Goal: Task Accomplishment & Management: Manage account settings

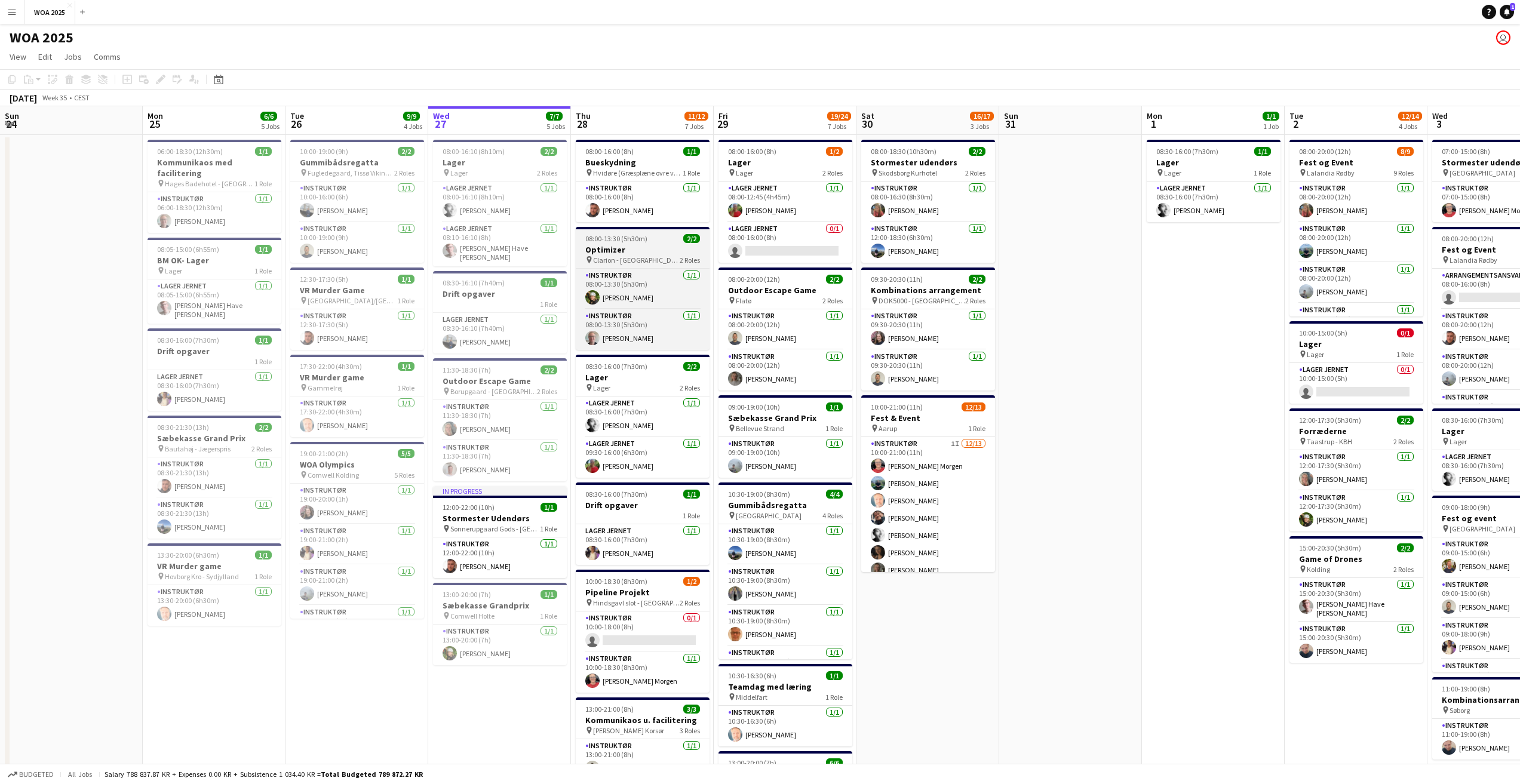
scroll to position [0, 281]
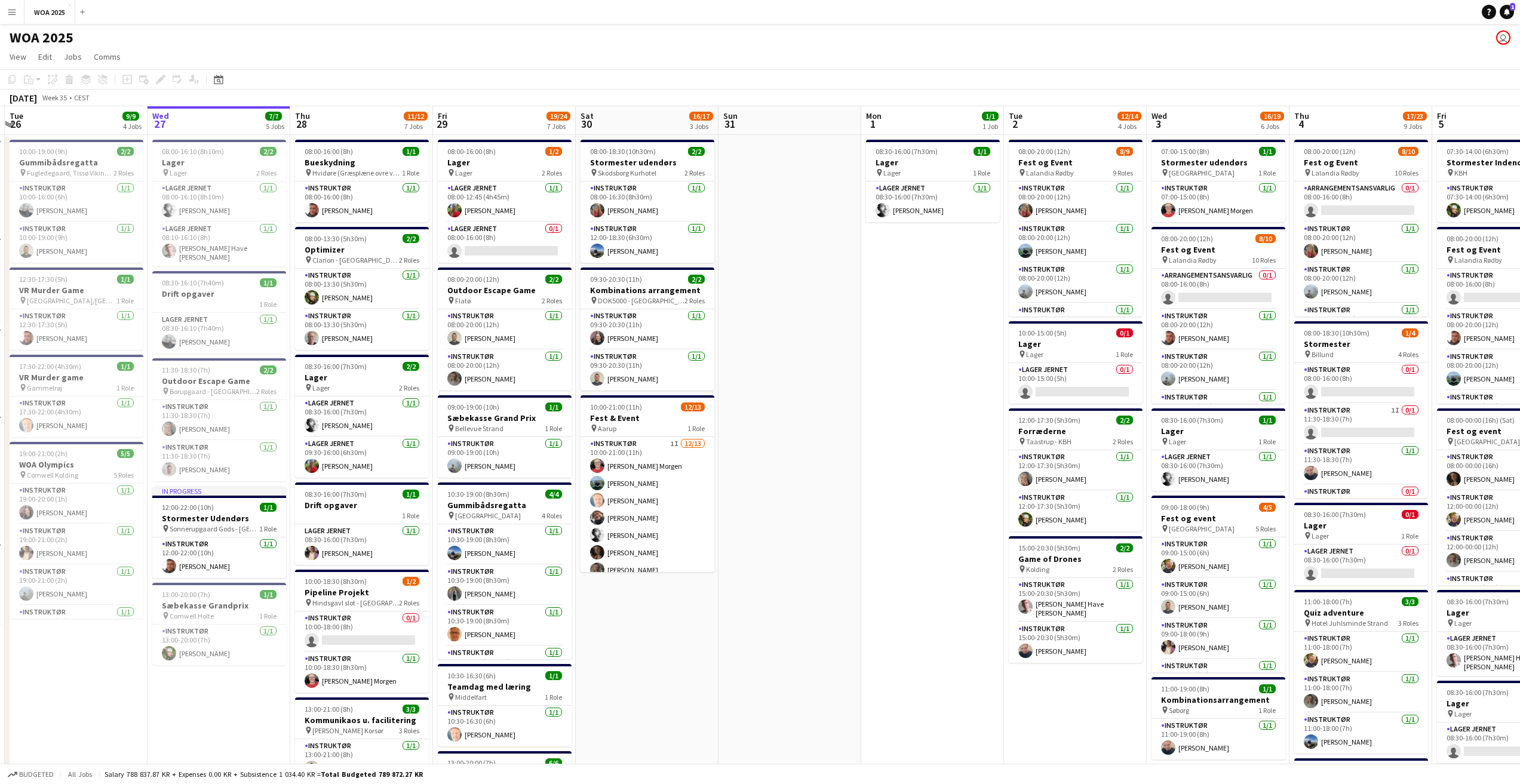
click at [368, 129] on app-board-header-date "Thu 28 11/12 7 Jobs" at bounding box center [361, 121] width 142 height 29
click at [363, 154] on div "08:00-16:00 (8h) 1/1" at bounding box center [362, 151] width 134 height 9
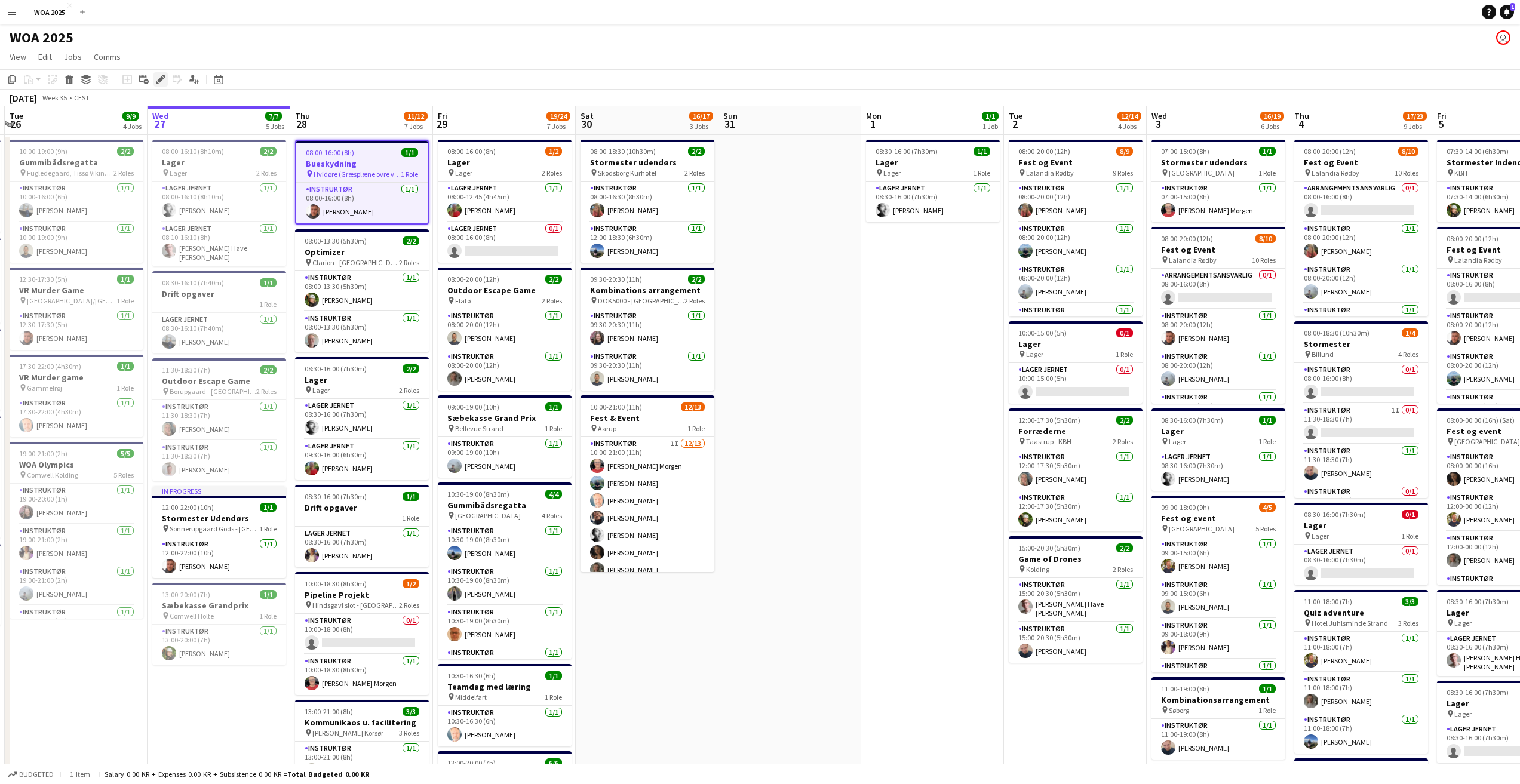
click at [163, 76] on icon "Edit" at bounding box center [160, 79] width 9 height 9
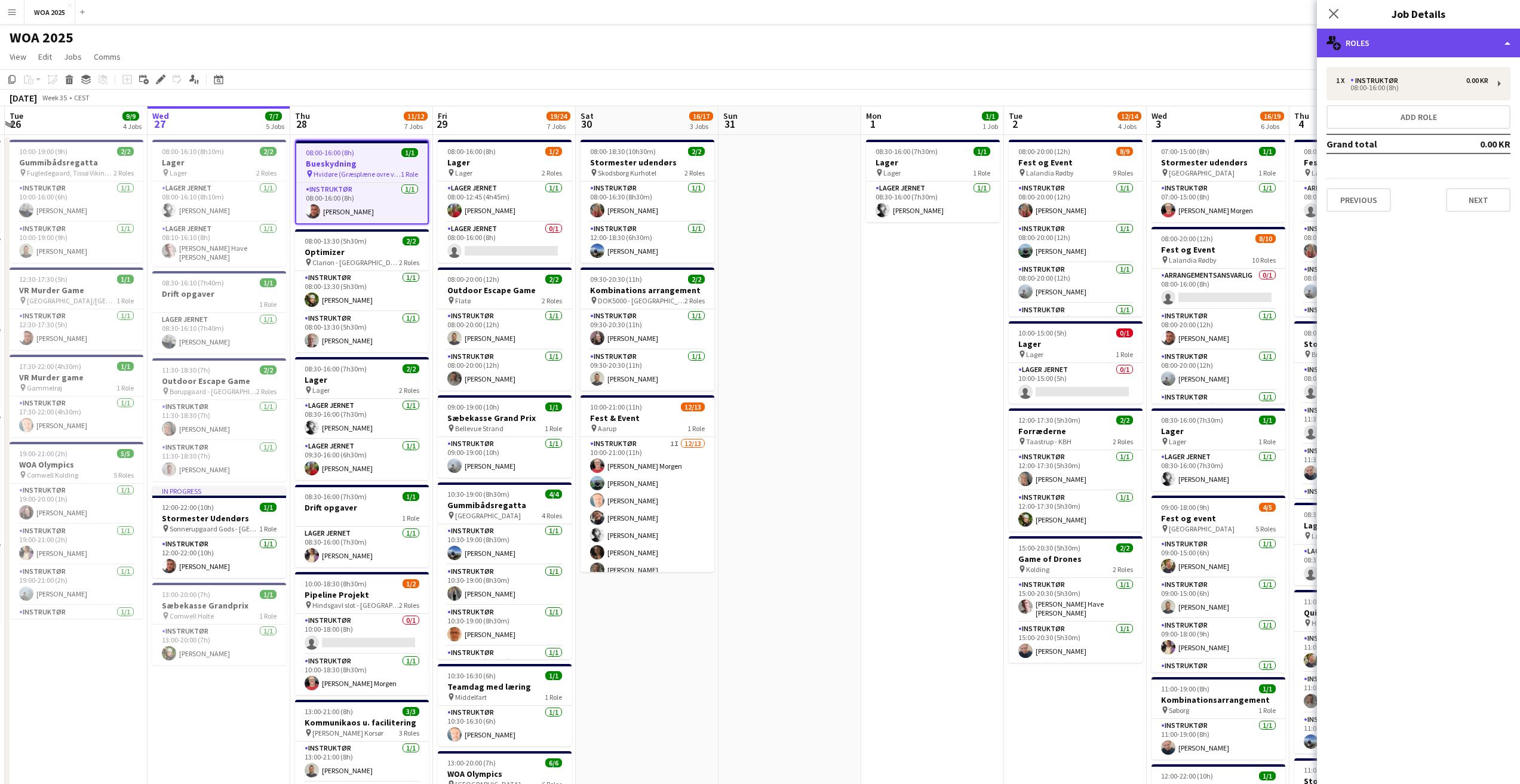
click at [1420, 32] on div "multiple-users-add Roles" at bounding box center [1419, 43] width 203 height 29
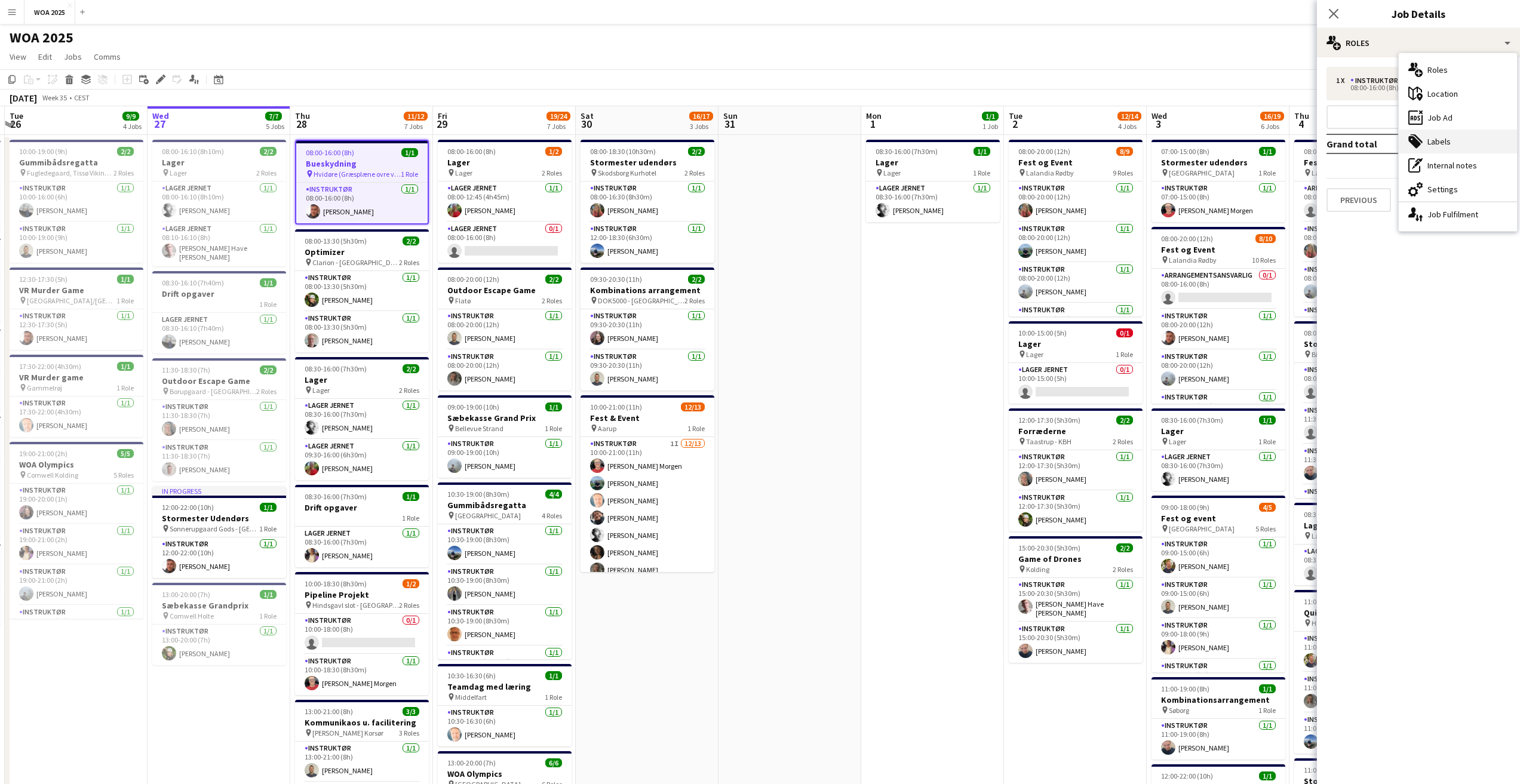
click at [1425, 143] on div "tags-double Labels" at bounding box center [1458, 141] width 118 height 24
click at [1335, 12] on icon at bounding box center [1334, 14] width 12 height 12
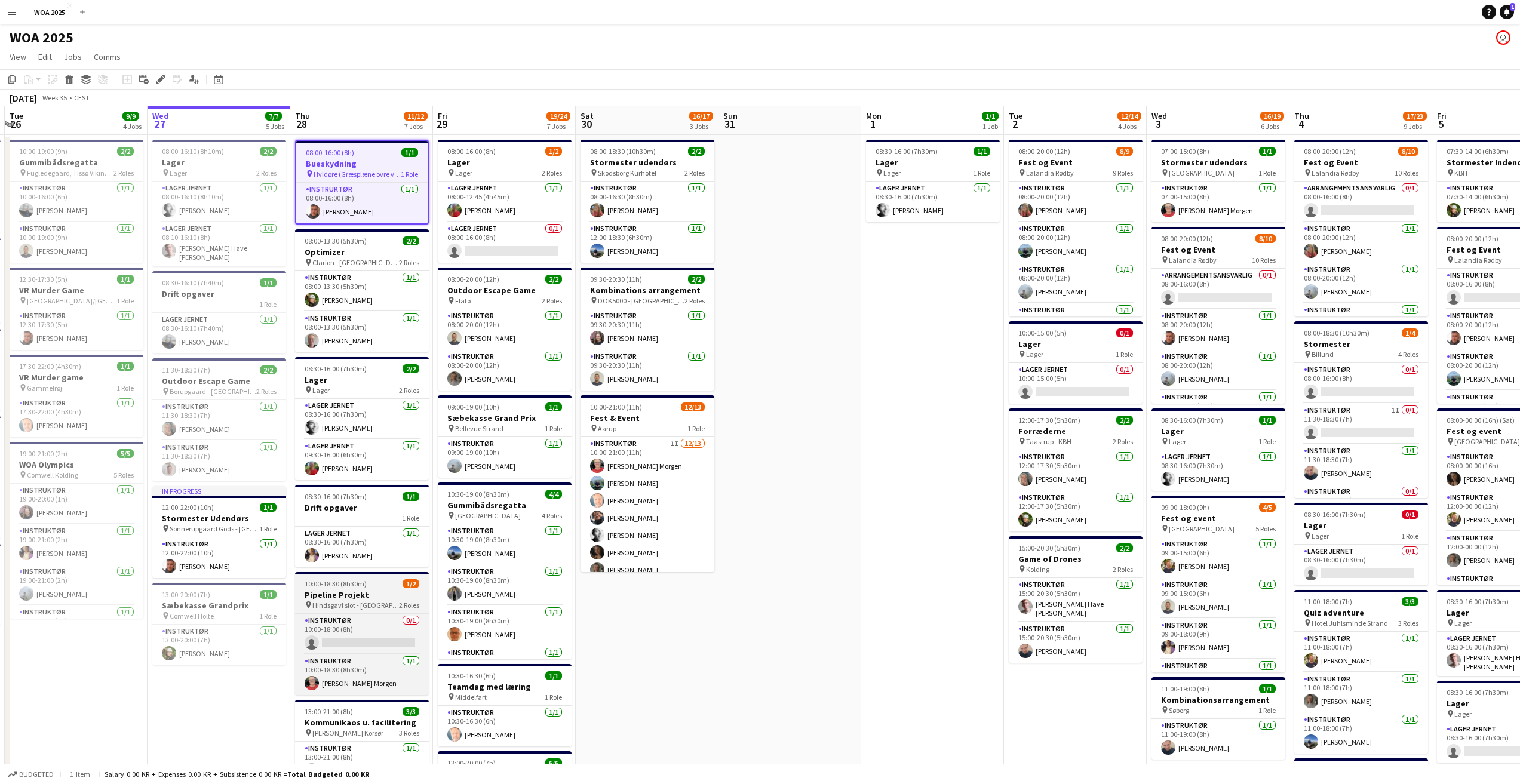
click at [389, 584] on div "10:00-18:30 (8h30m) 1/2" at bounding box center [362, 583] width 134 height 9
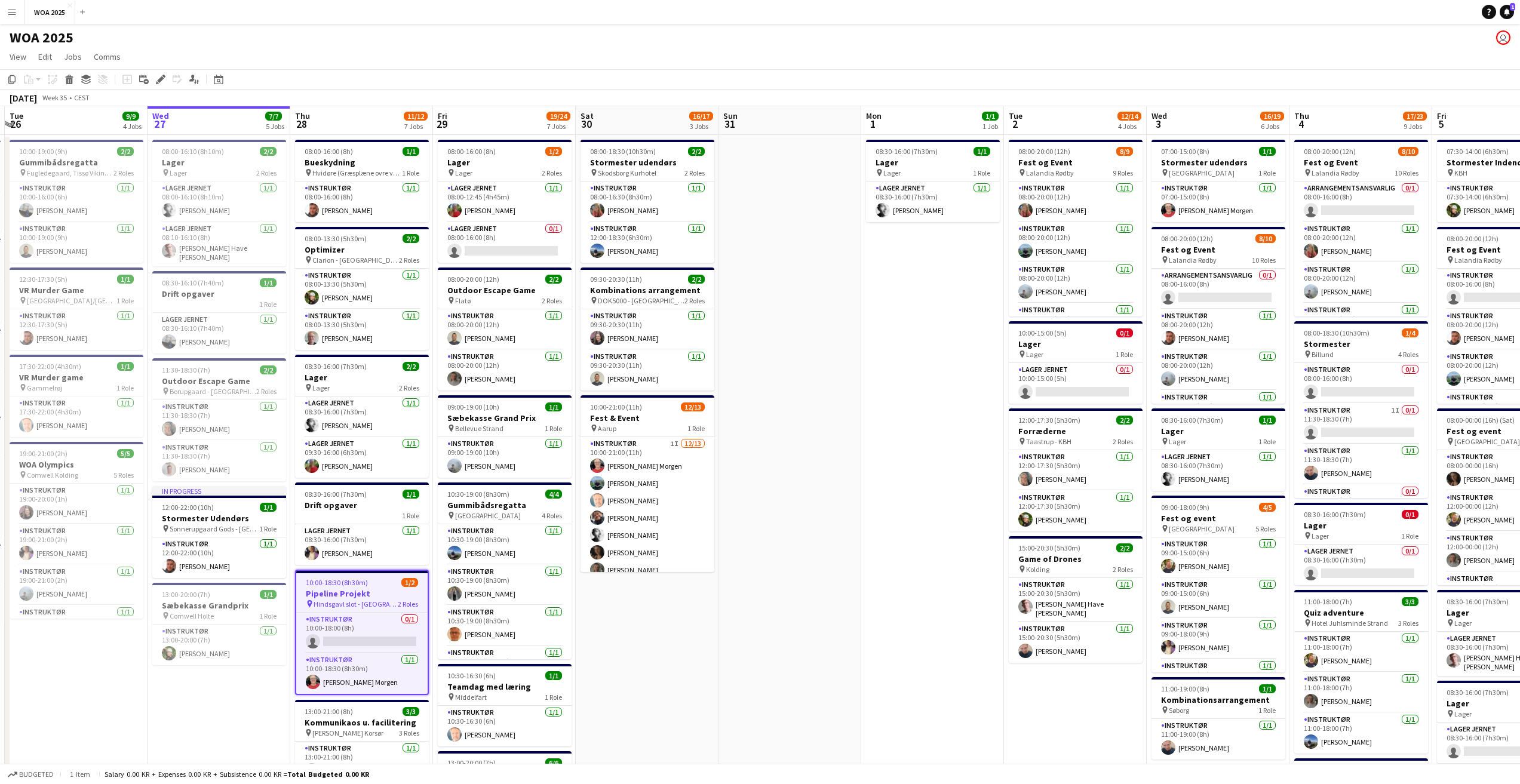
click at [381, 591] on h3 "Pipeline Projekt" at bounding box center [362, 593] width 132 height 11
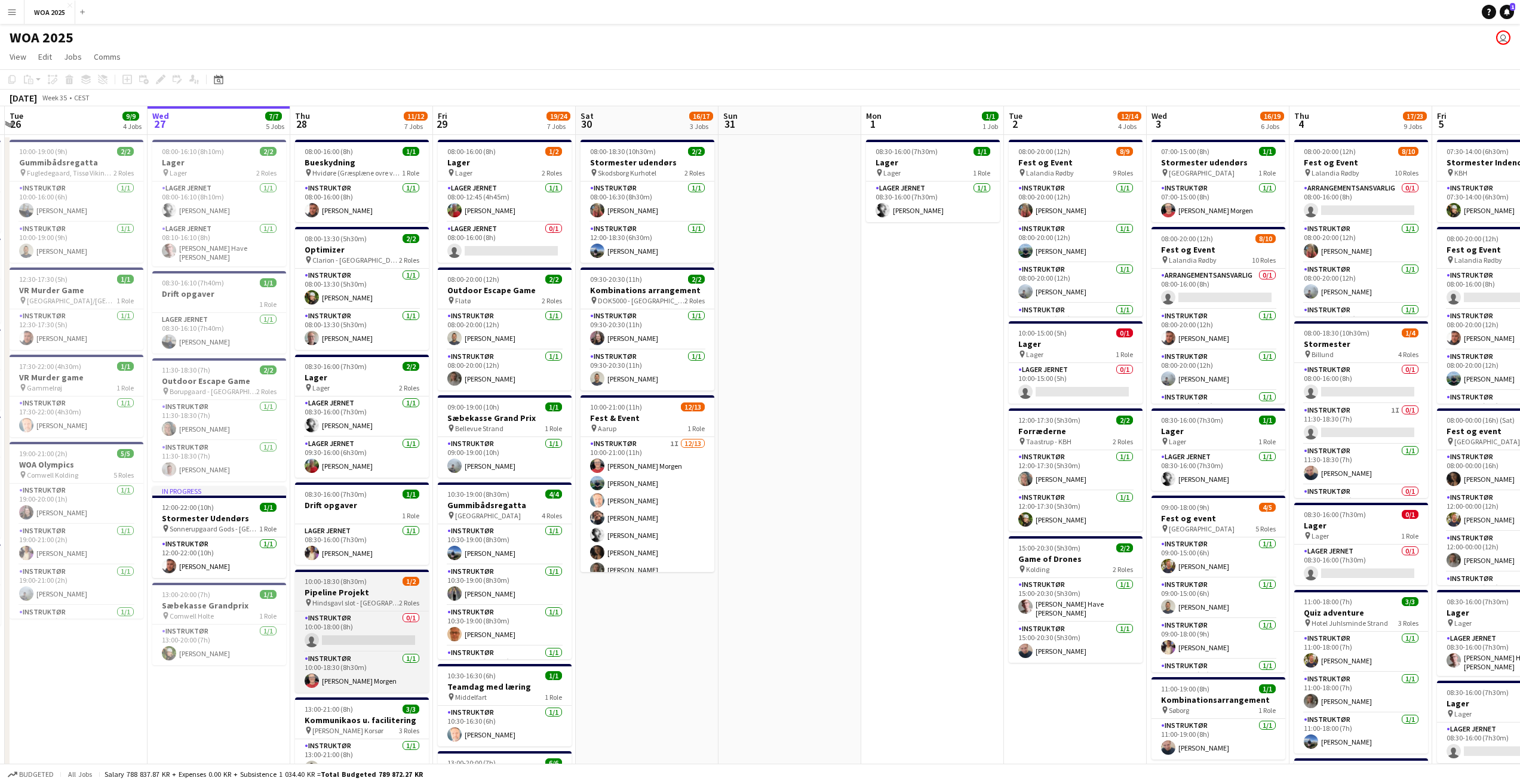
click at [386, 588] on h3 "Pipeline Projekt" at bounding box center [362, 592] width 134 height 11
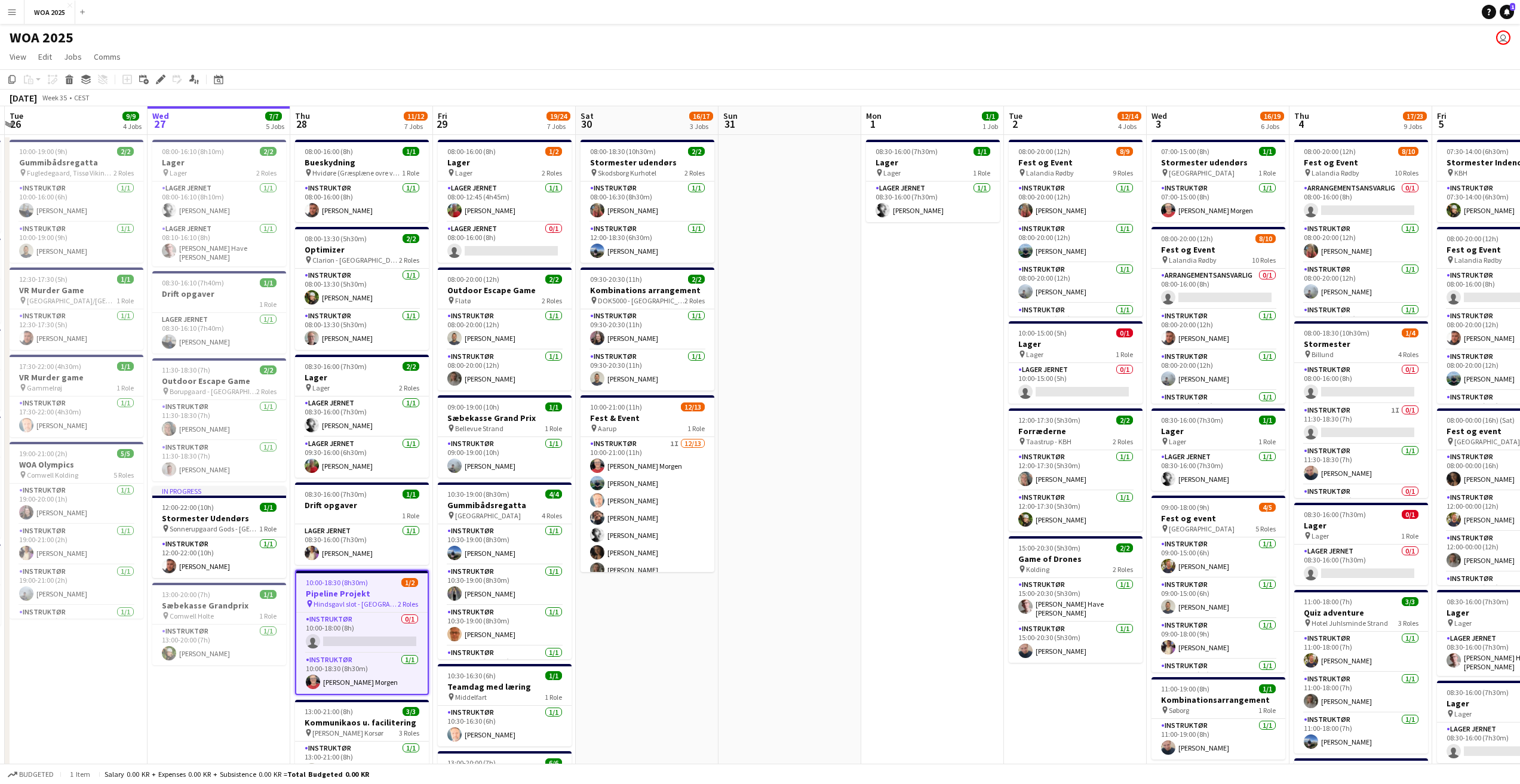
click at [386, 597] on h3 "Pipeline Projekt" at bounding box center [362, 593] width 132 height 11
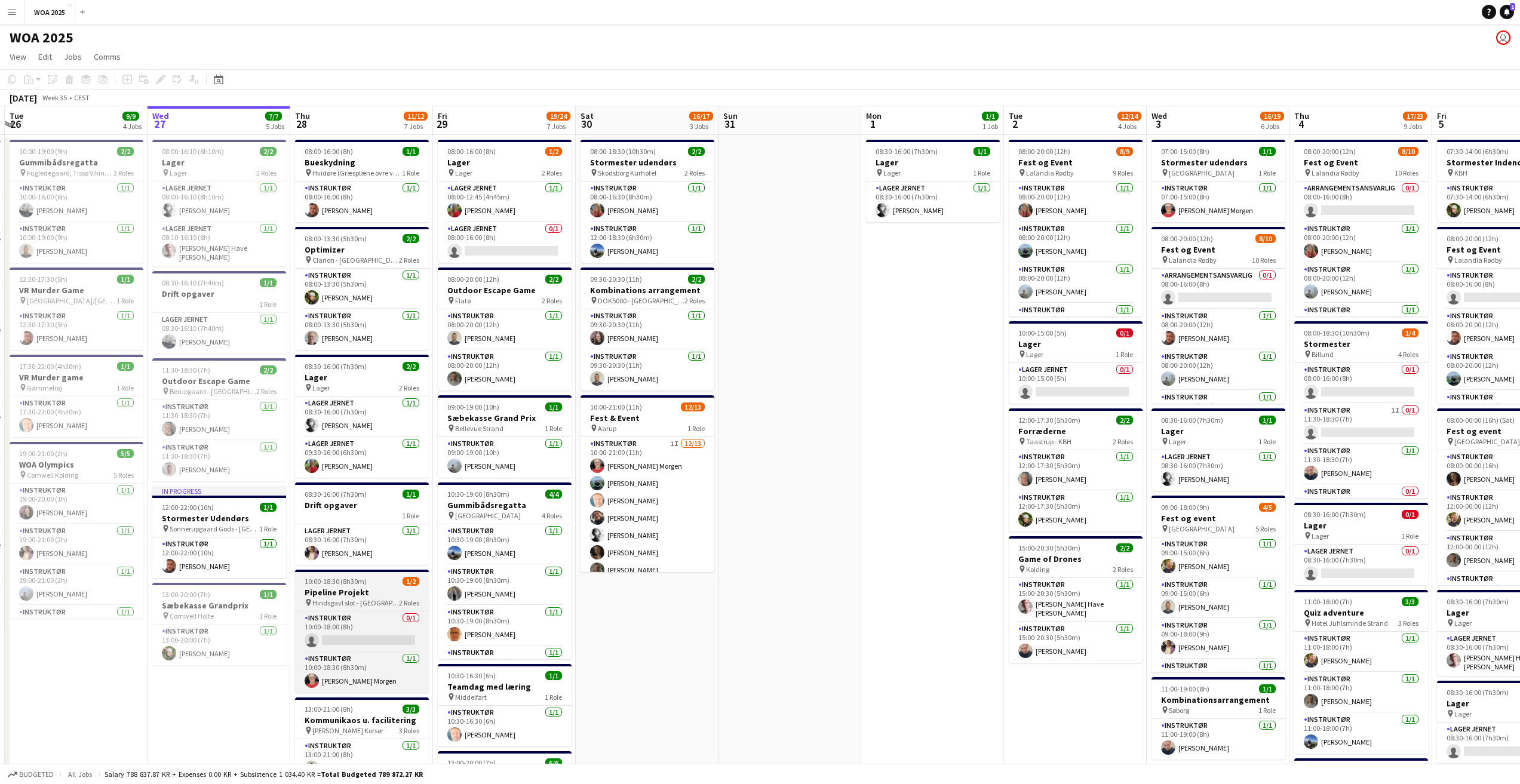
click at [382, 593] on h3 "Pipeline Projekt" at bounding box center [362, 592] width 134 height 11
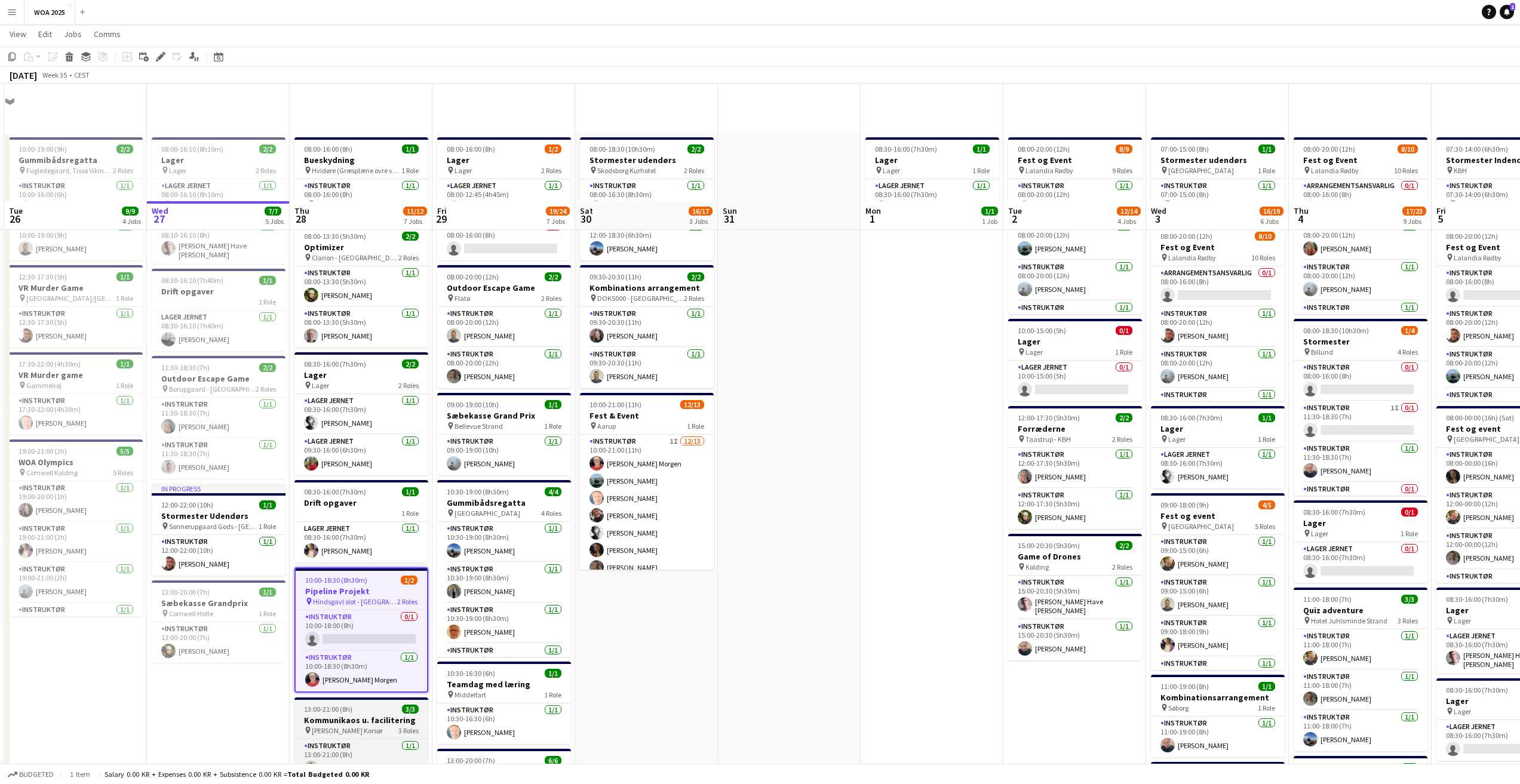
scroll to position [119, 0]
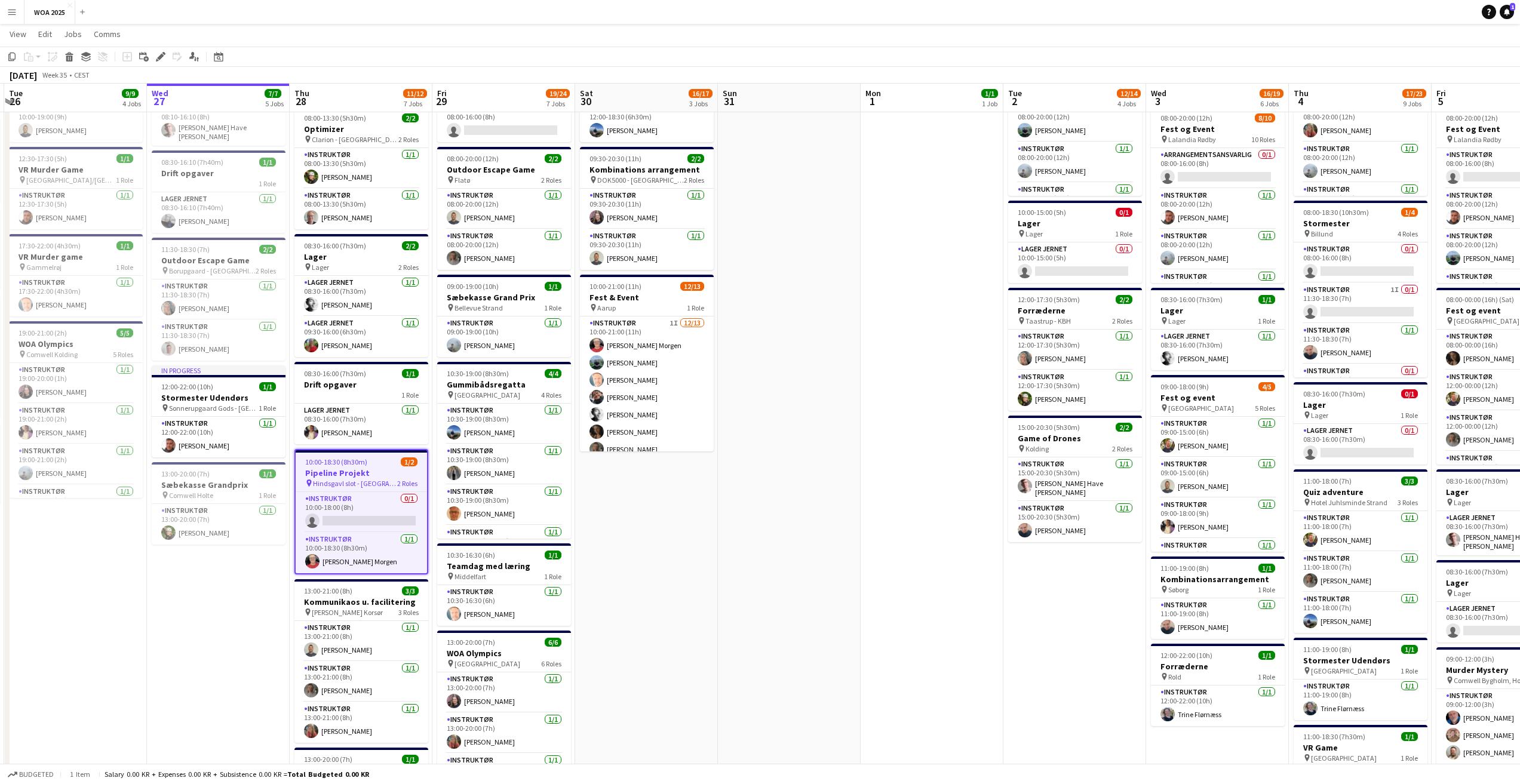
click at [340, 466] on app-job-card "10:00-18:30 (8h30m) 1/2 Pipeline Projekt pin Hindsgavl slot - Middelfart 2 Role…" at bounding box center [361, 511] width 134 height 125
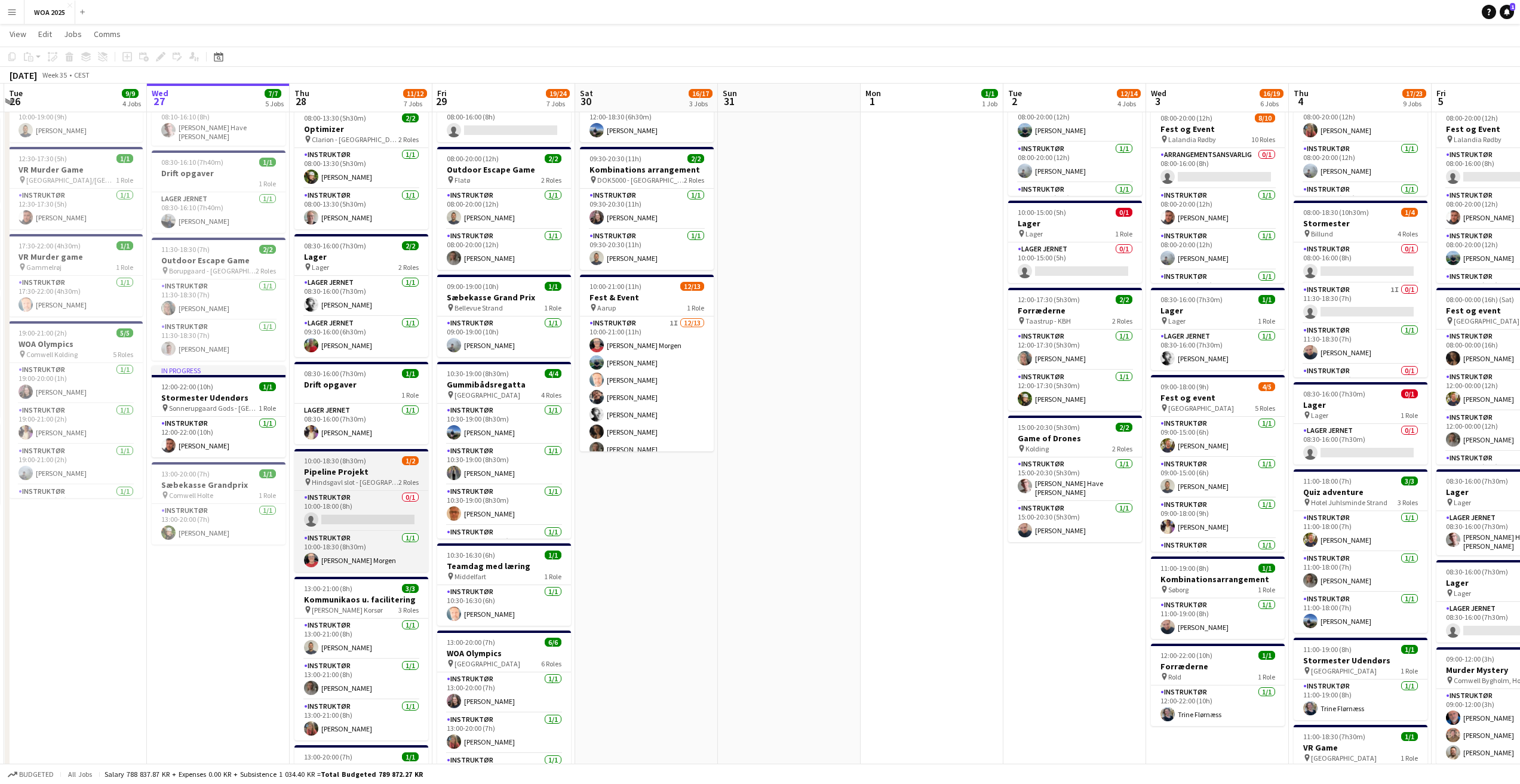
click at [340, 465] on span "10:00-18:30 (8h30m)" at bounding box center [335, 460] width 62 height 9
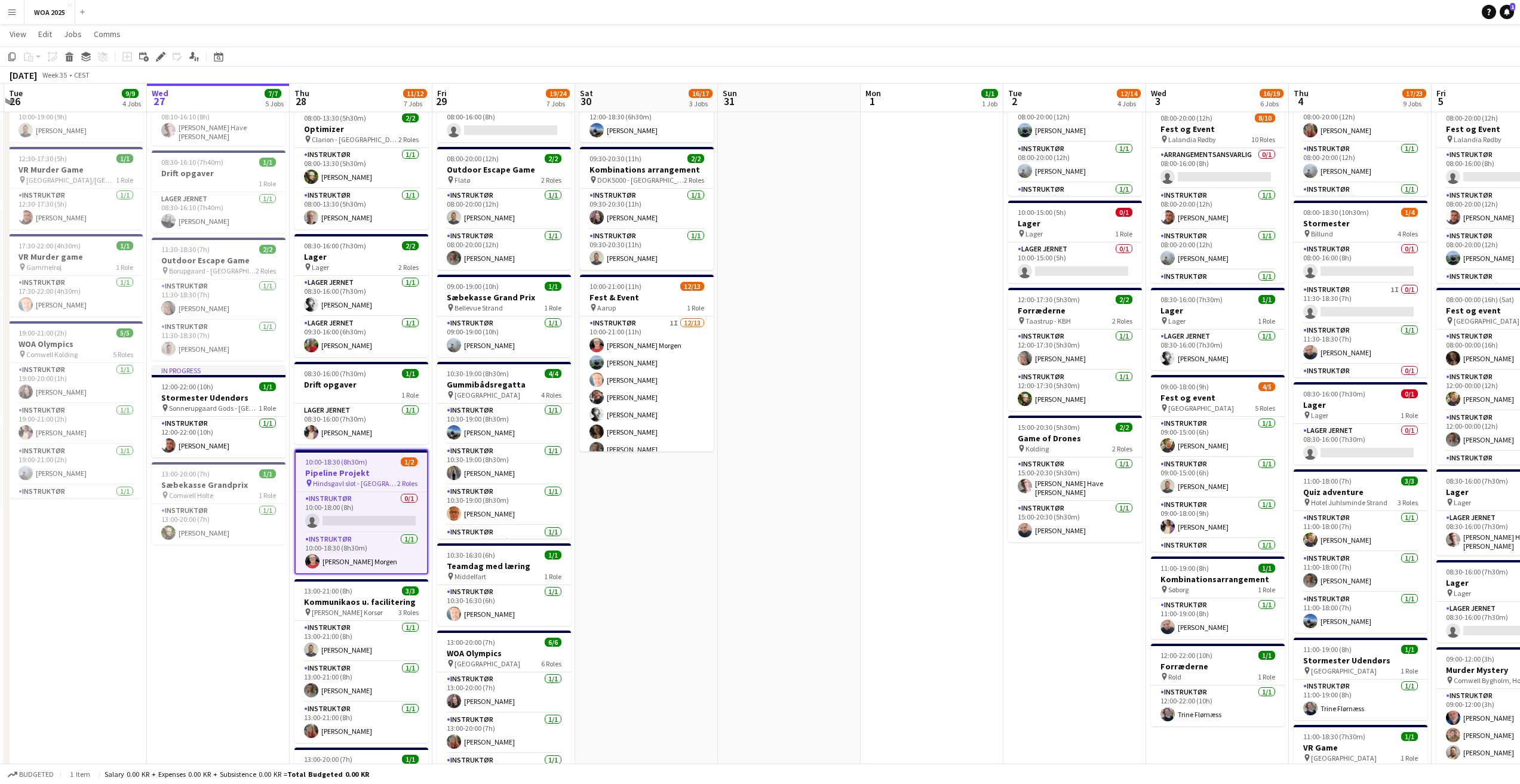
click at [340, 465] on span "10:00-18:30 (8h30m)" at bounding box center [336, 462] width 62 height 9
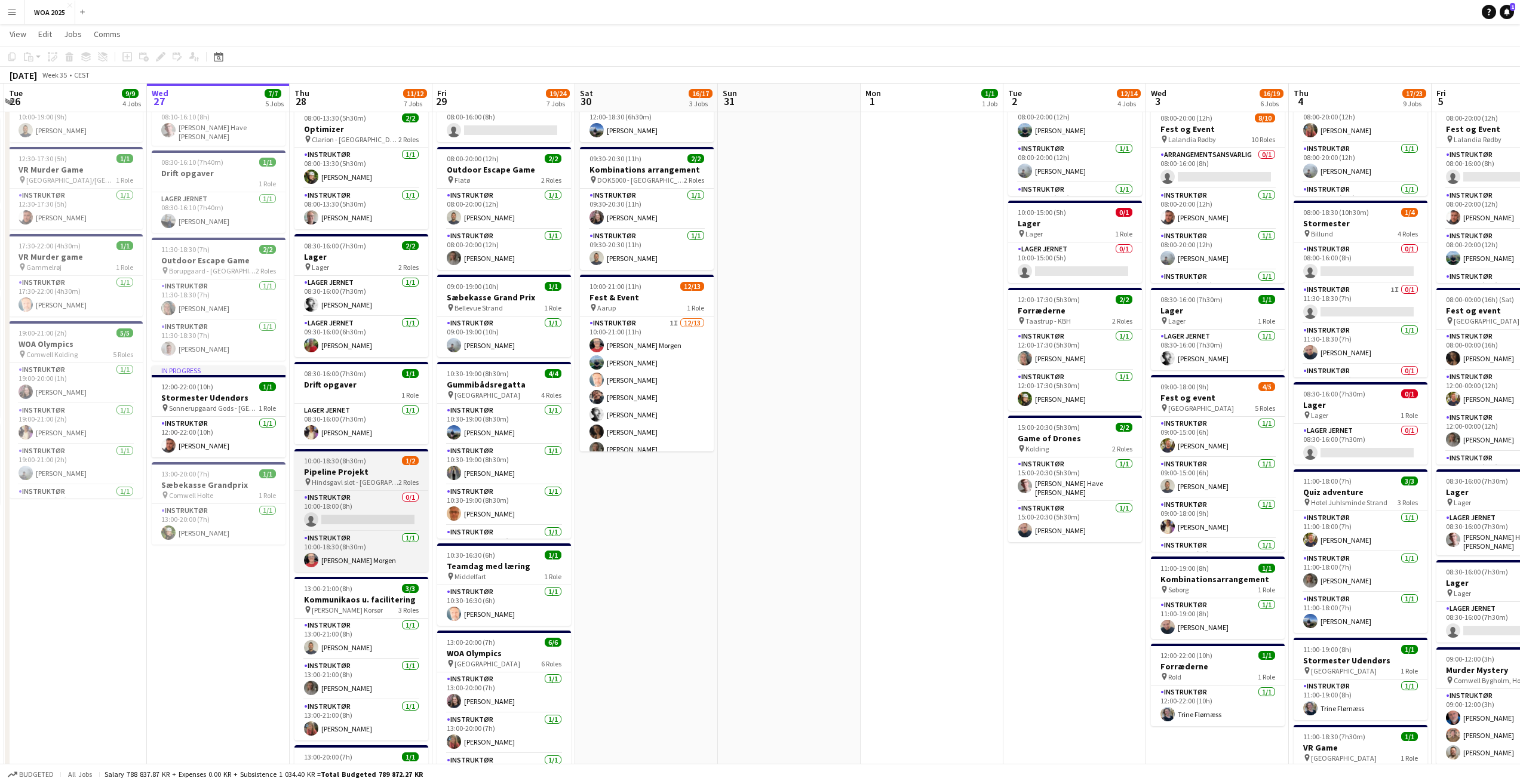
click at [340, 466] on h3 "Pipeline Projekt" at bounding box center [361, 471] width 134 height 11
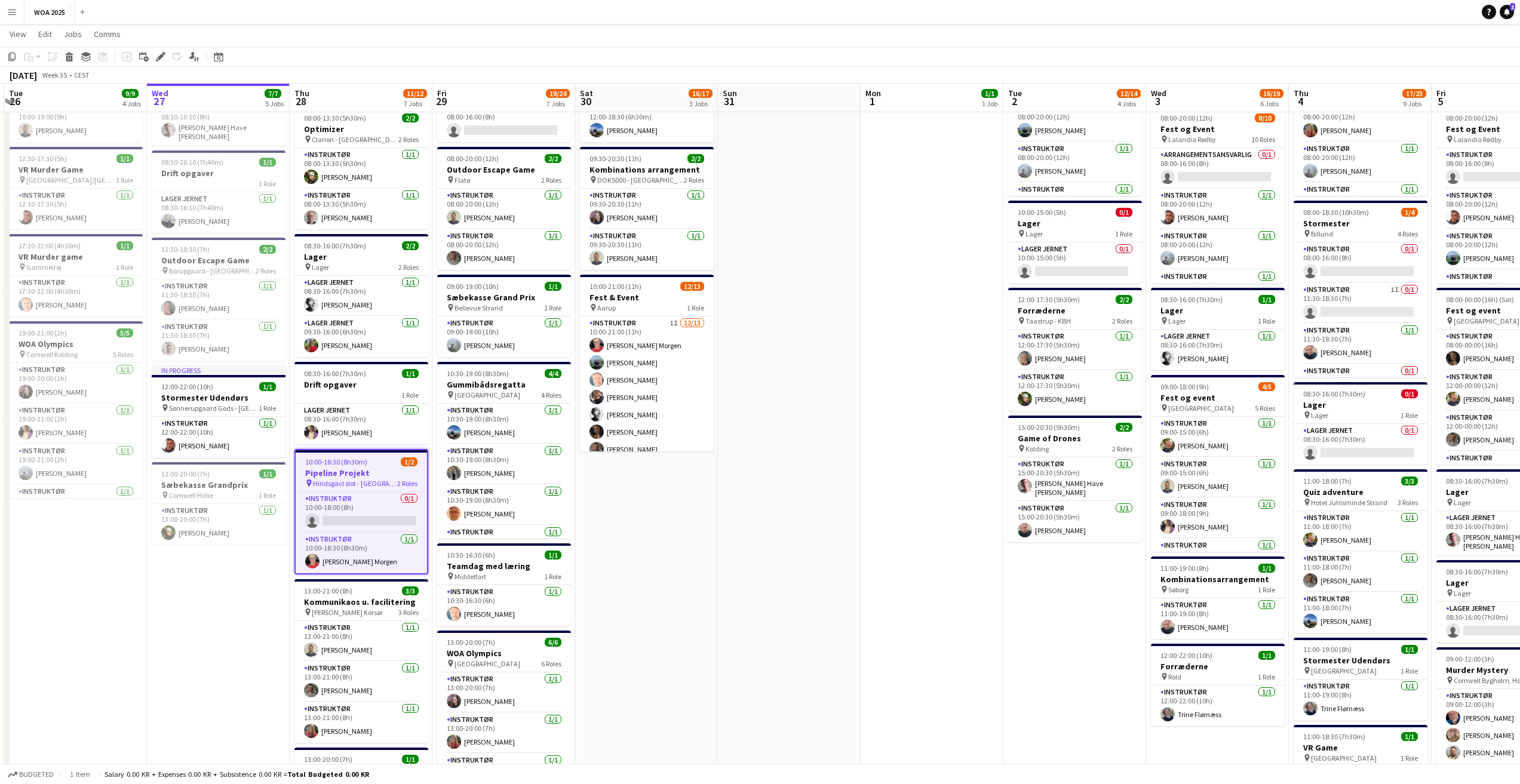
click at [340, 467] on app-job-card "10:00-18:30 (8h30m) 1/2 Pipeline Projekt pin Hindsgavl slot - Middelfart 2 Role…" at bounding box center [361, 511] width 134 height 125
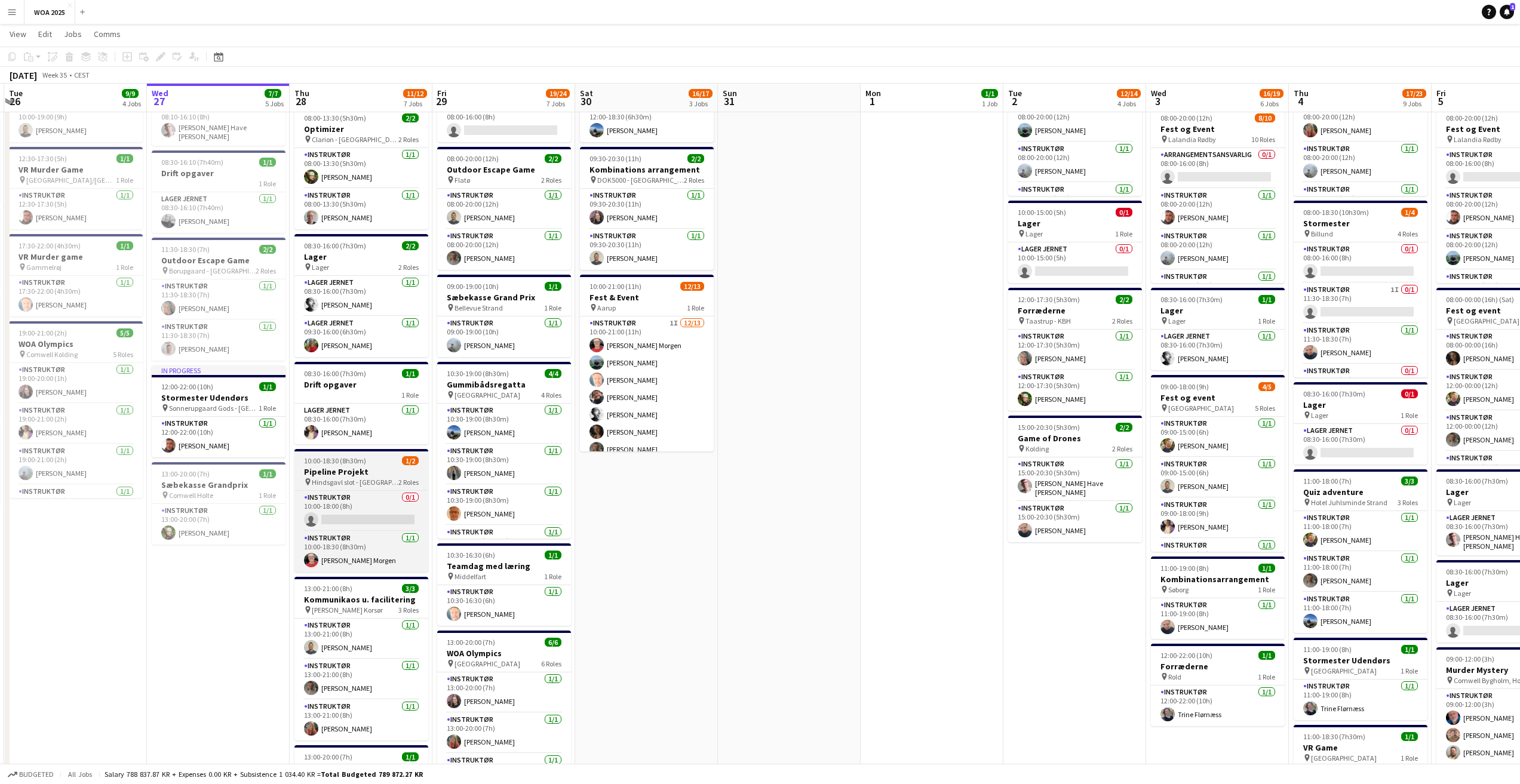
click at [373, 464] on div "10:00-18:30 (8h30m) 1/2" at bounding box center [361, 460] width 134 height 9
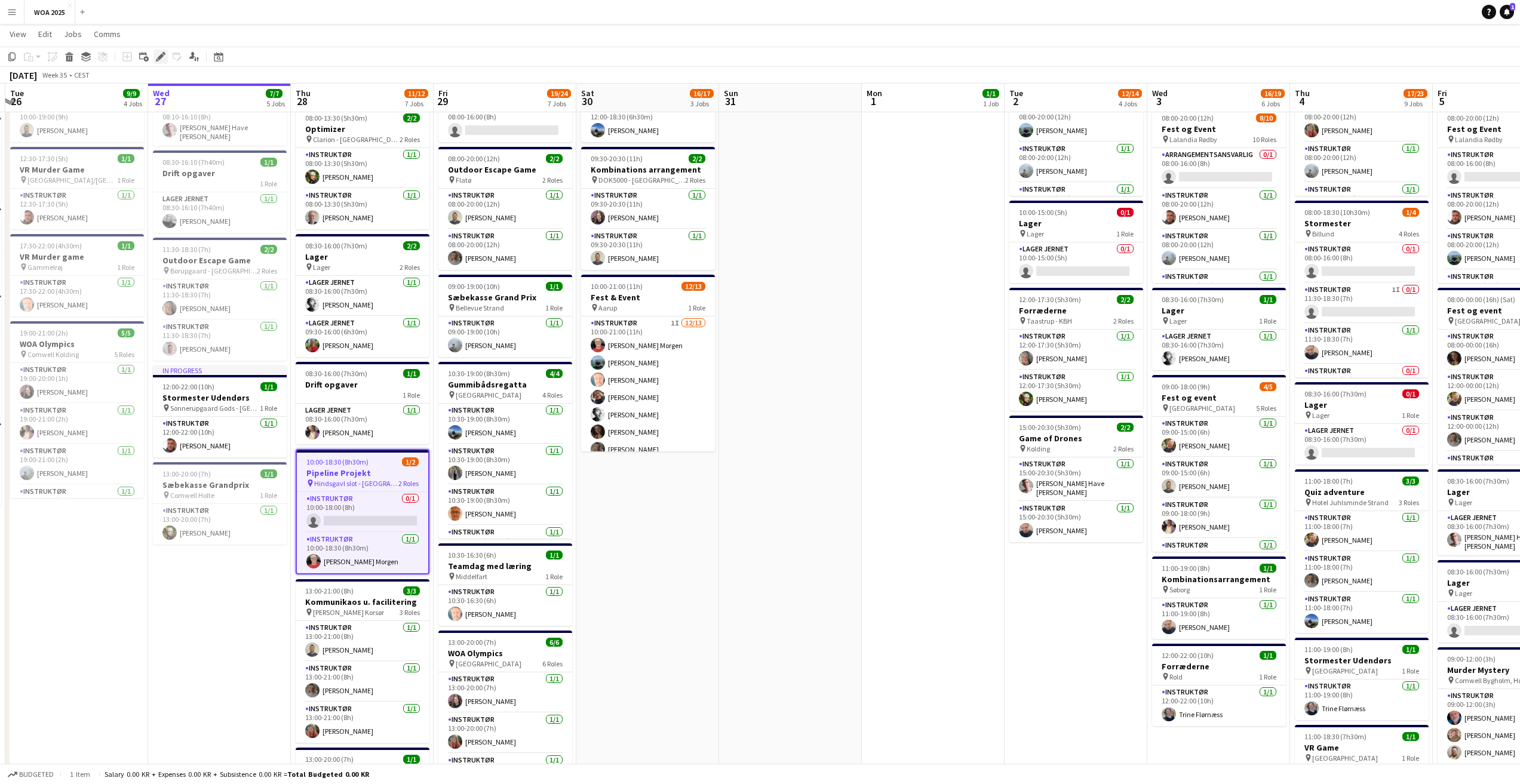
click at [153, 58] on div "Edit" at bounding box center [160, 57] width 14 height 14
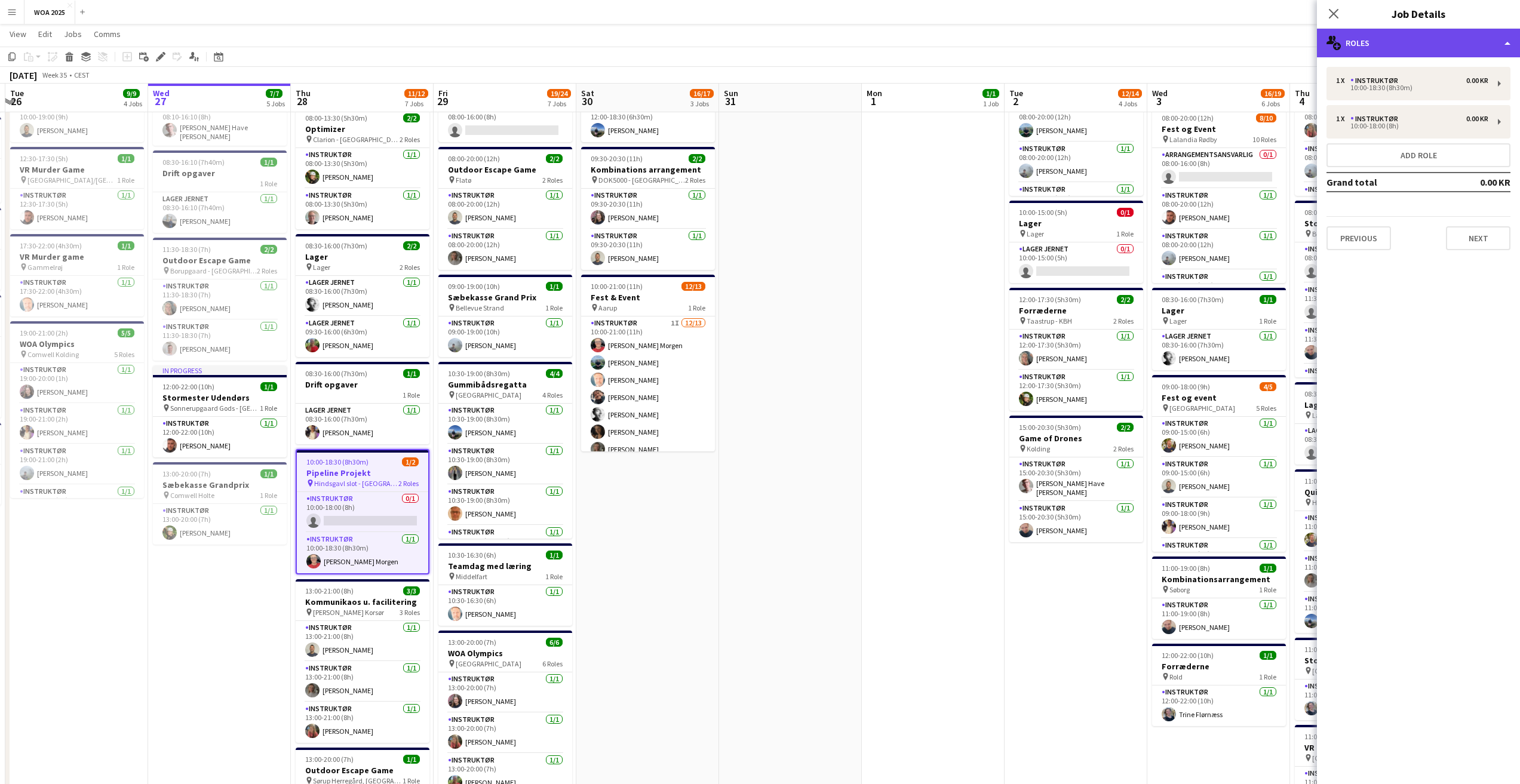
click at [1473, 39] on div "multiple-users-add Roles" at bounding box center [1419, 43] width 203 height 29
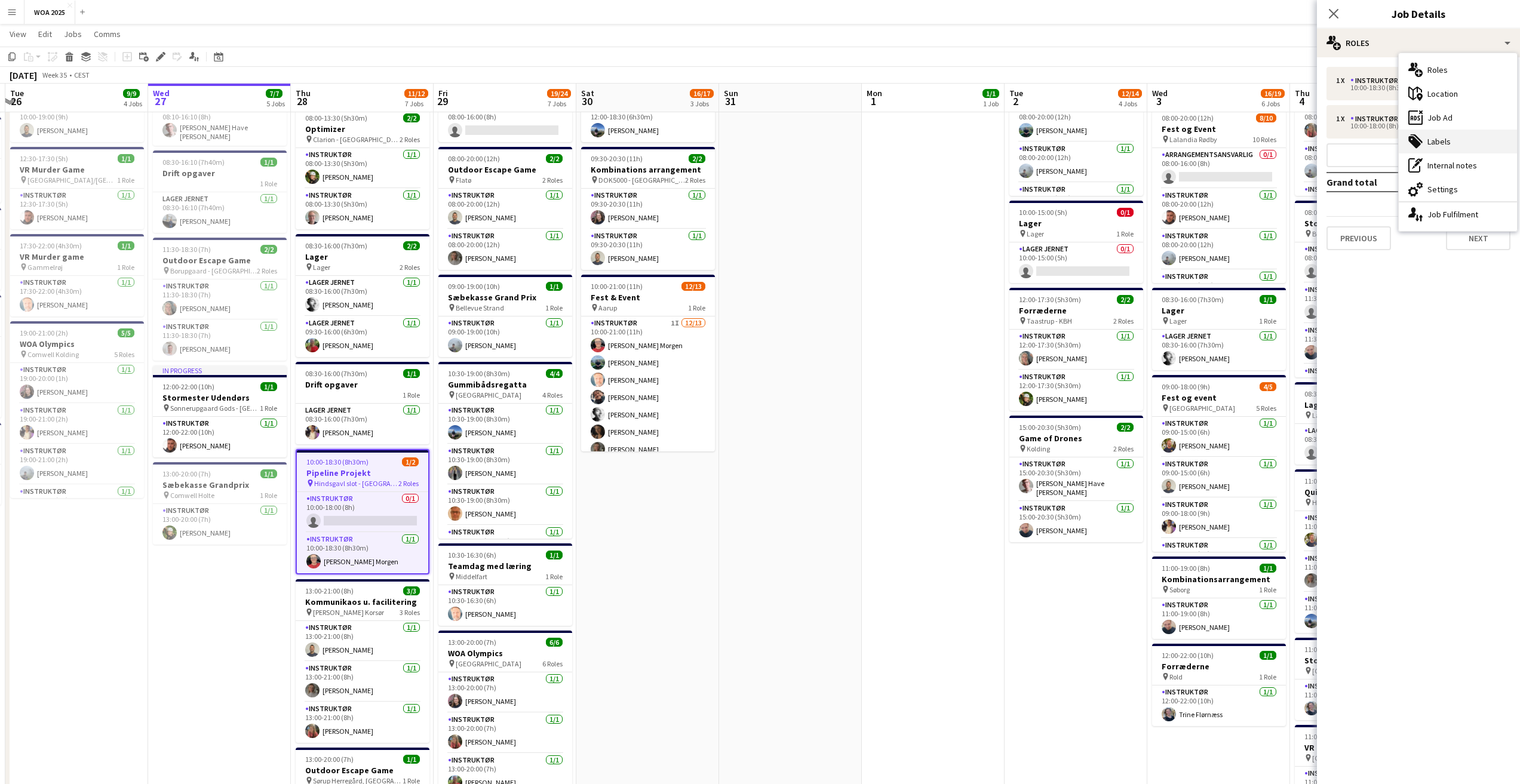
click at [1453, 132] on div "tags-double Labels" at bounding box center [1458, 141] width 118 height 24
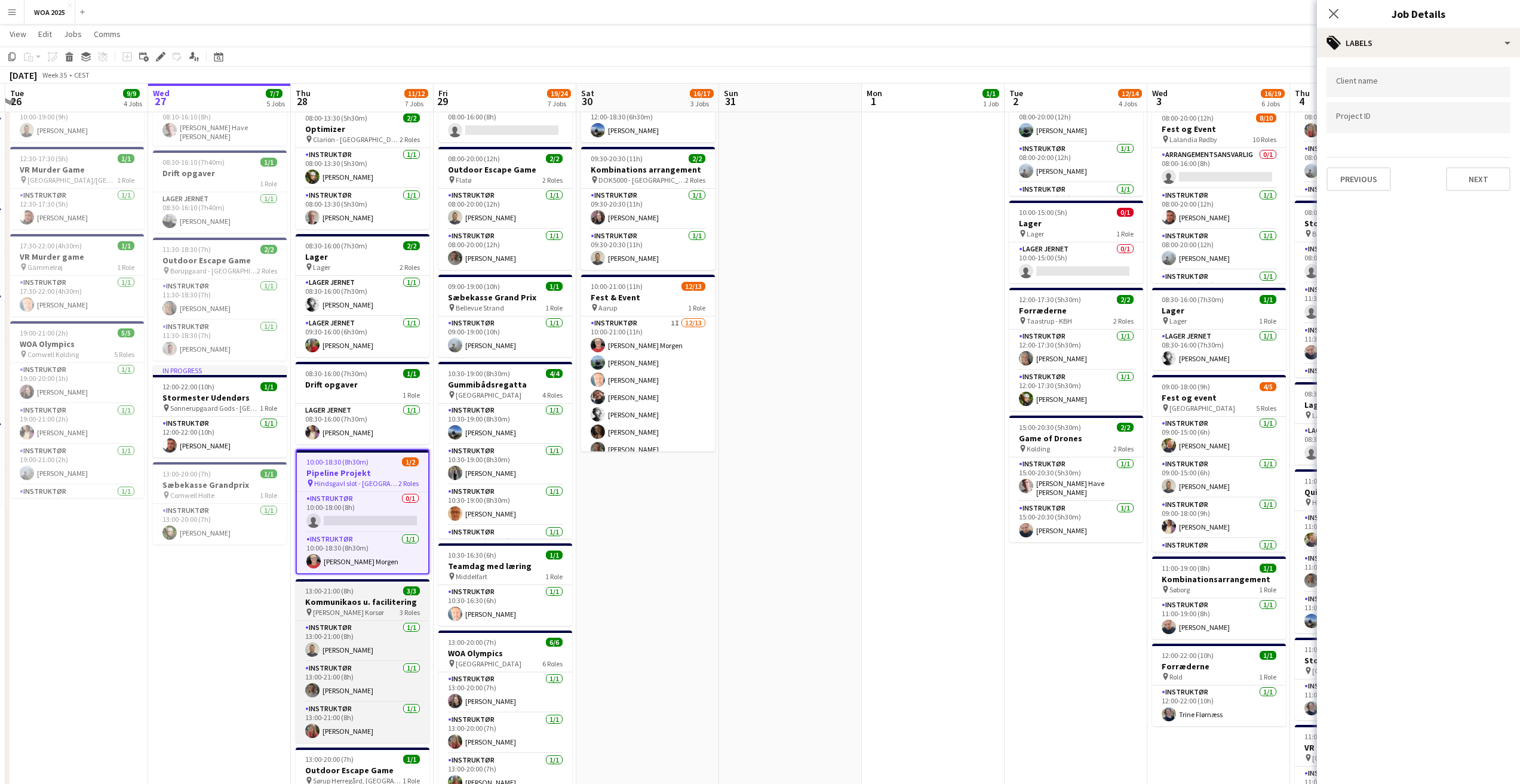
scroll to position [179, 0]
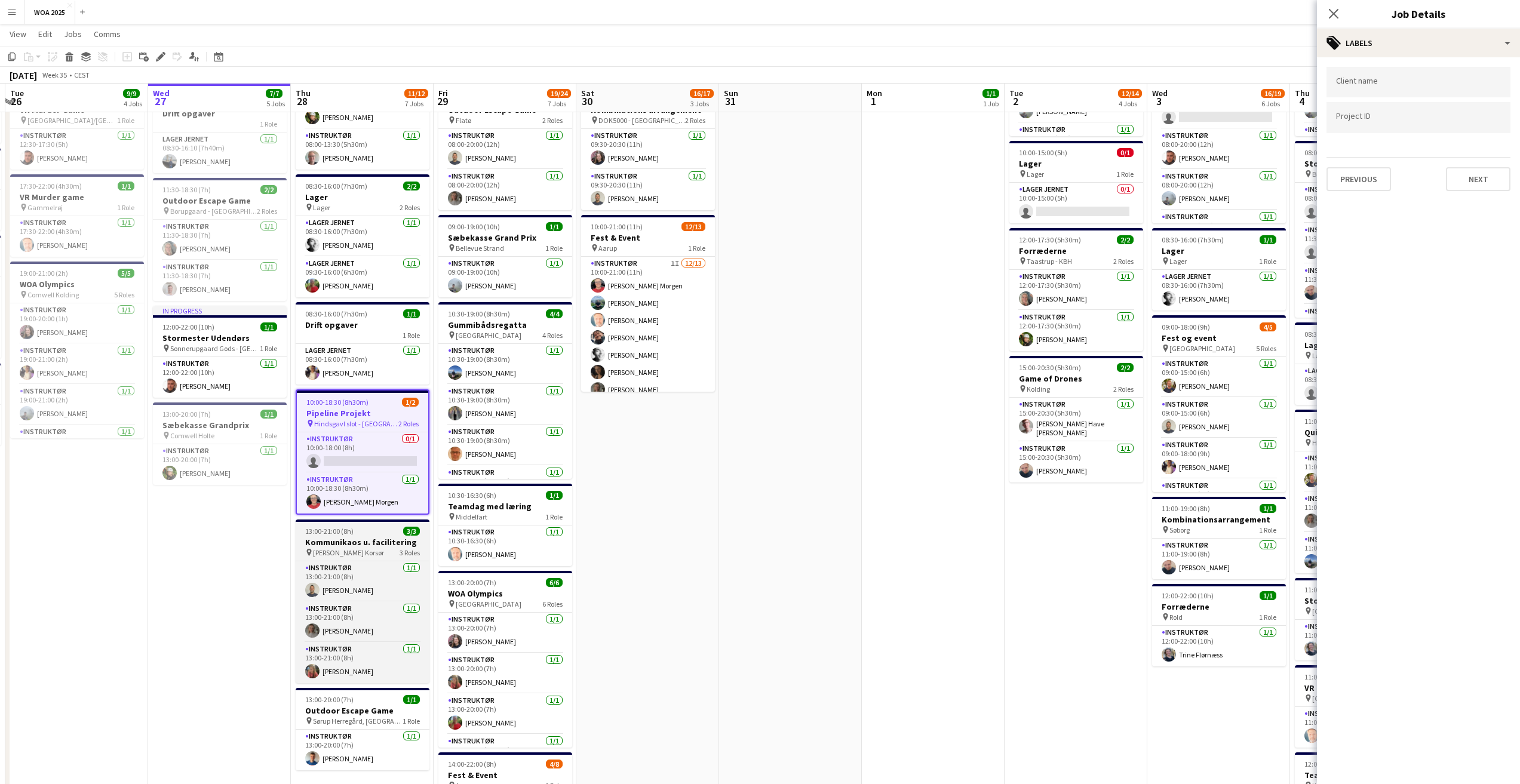
click at [360, 544] on h3 "Kommunikaos u. facilitering" at bounding box center [363, 542] width 134 height 11
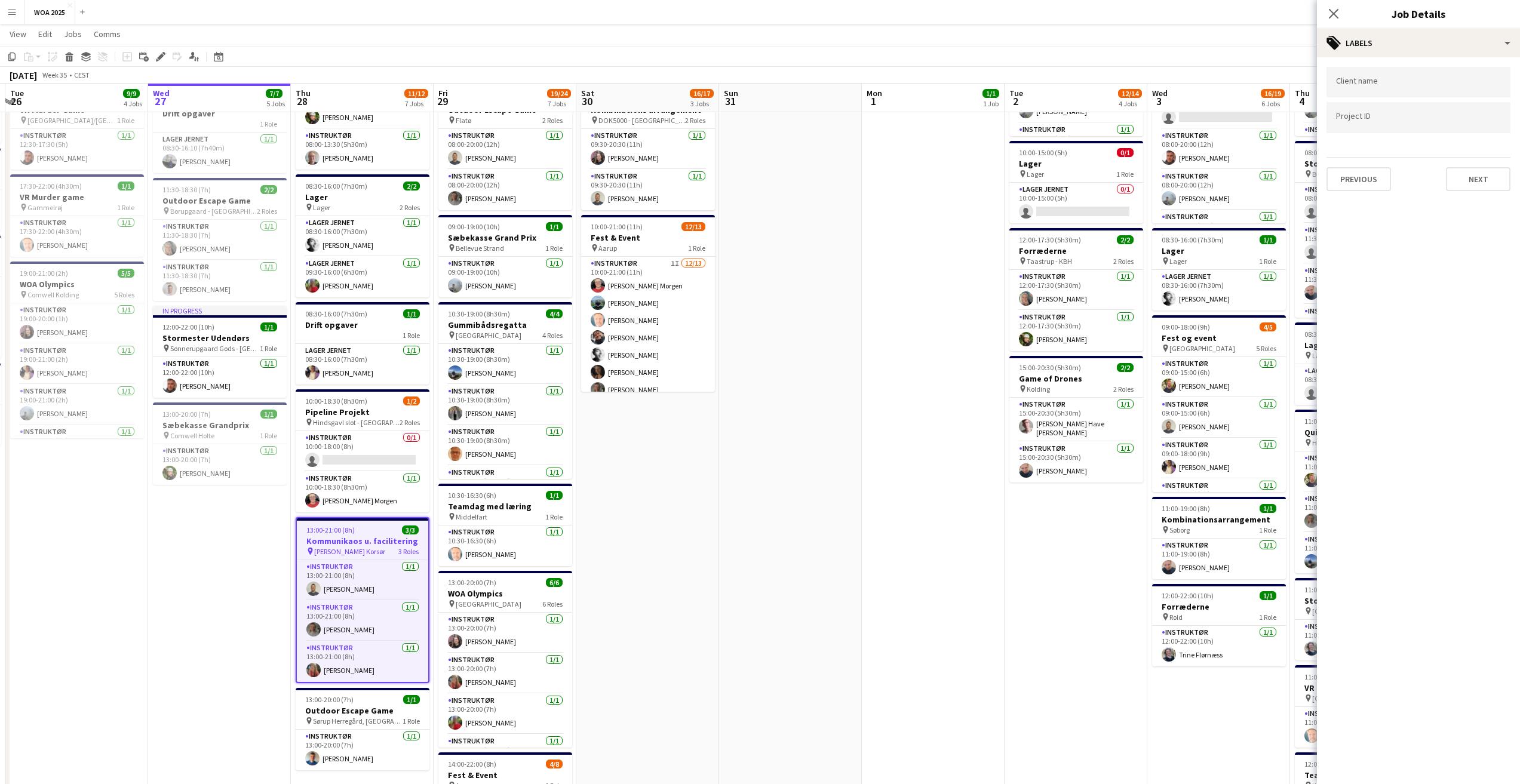
drag, startPoint x: 1472, startPoint y: 132, endPoint x: 1467, endPoint y: 129, distance: 5.8
click at [1471, 133] on div at bounding box center [1419, 137] width 184 height 7
click at [1462, 121] on input "Type to search project ID labels..." at bounding box center [1419, 117] width 165 height 11
paste input "****"
type input "****"
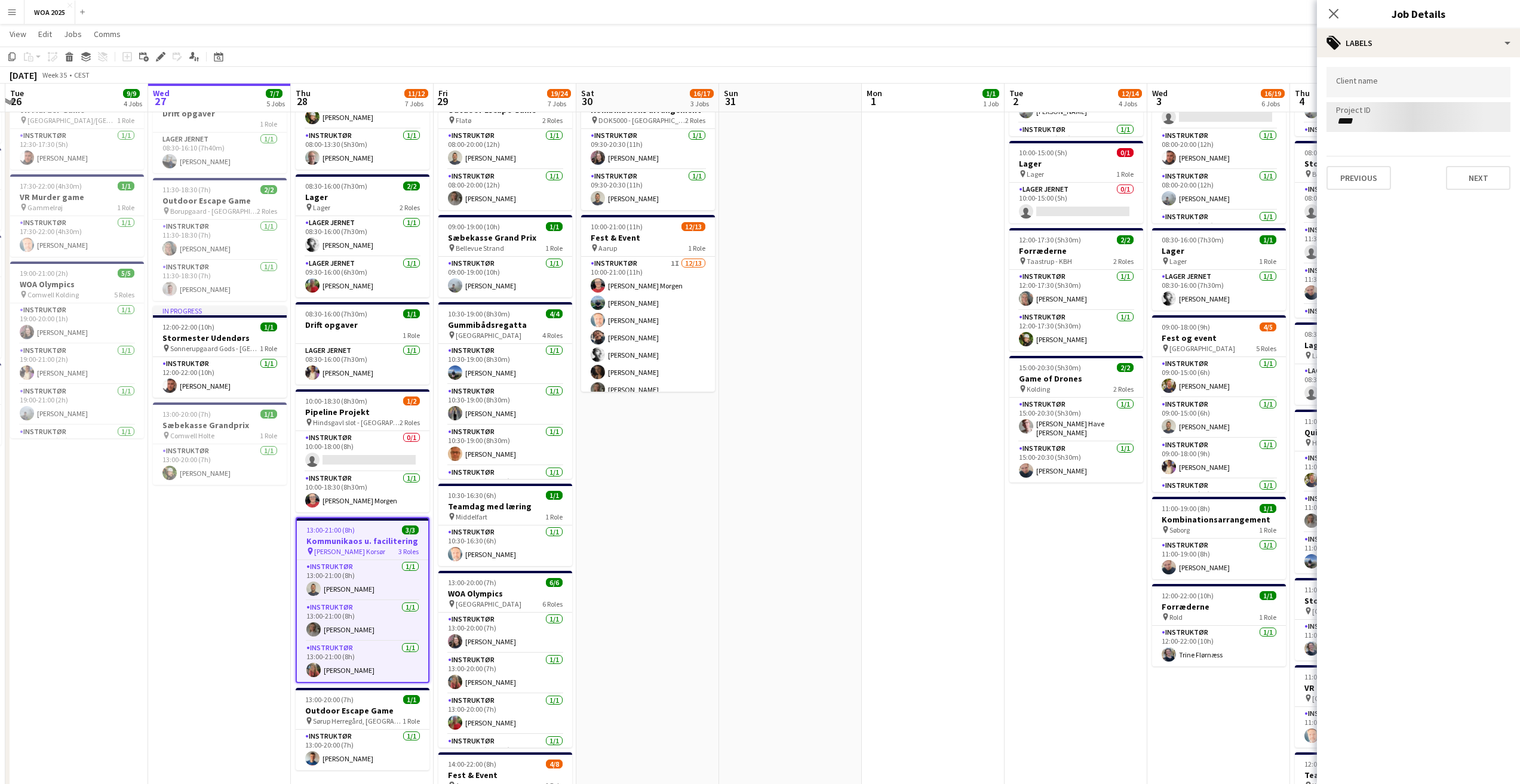
click at [710, 537] on app-date-cell "08:00-18:30 (10h30m) 2/2 Stormester udendørs pin Skodsborg Kurhotel 2 Roles Ins…" at bounding box center [648, 565] width 142 height 1220
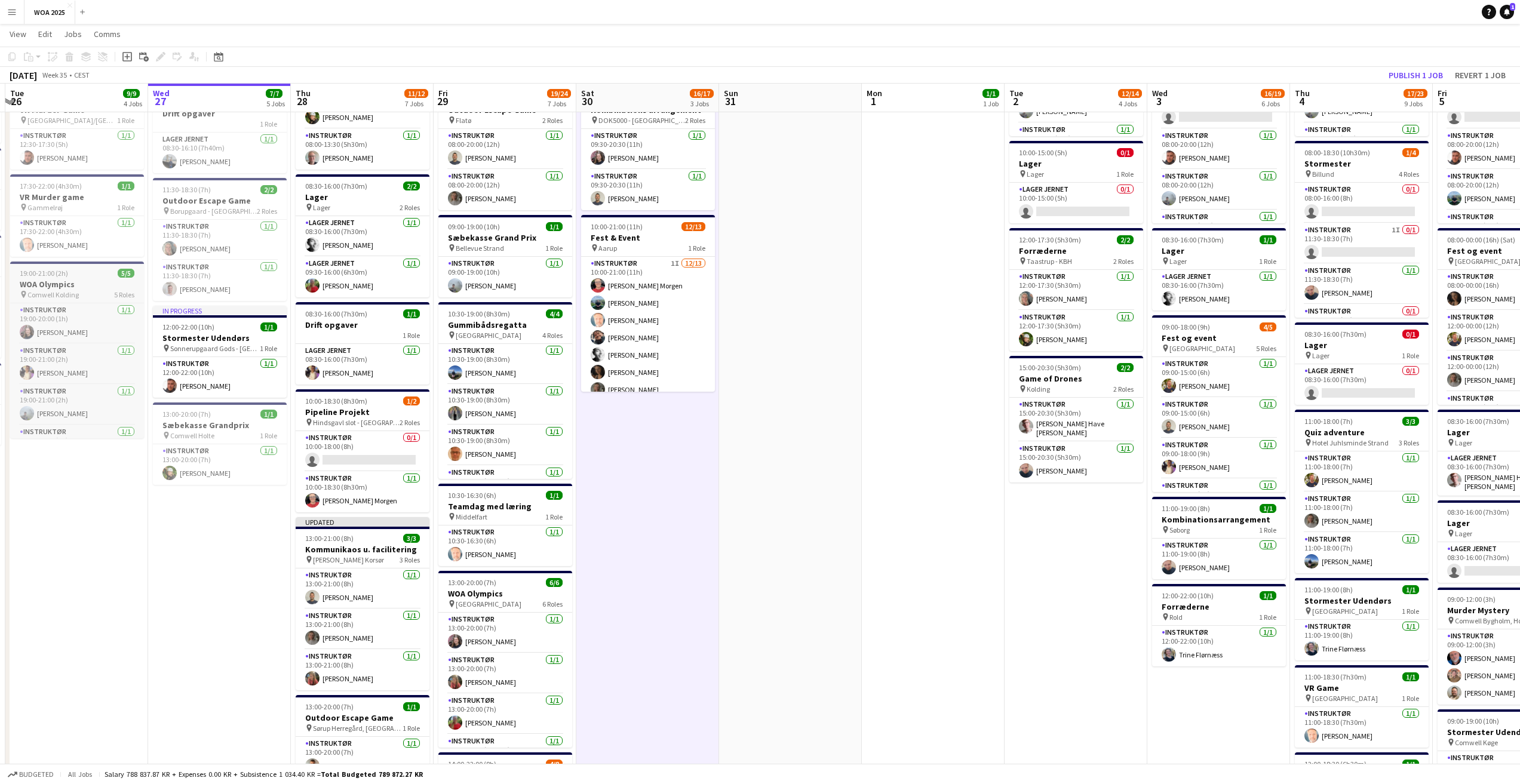
click at [94, 283] on h3 "WOA Olympics" at bounding box center [77, 284] width 134 height 11
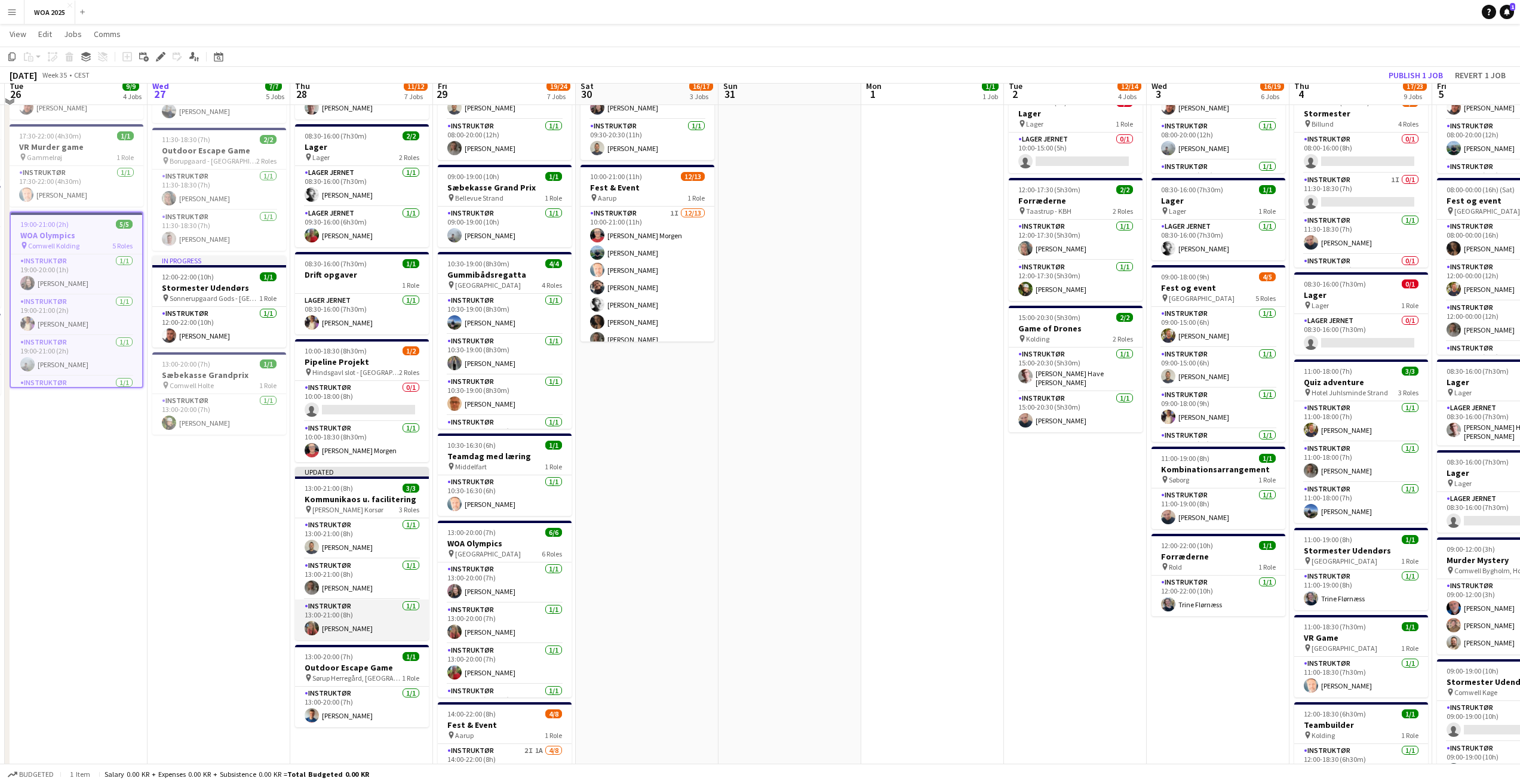
scroll to position [239, 0]
